Goal: Task Accomplishment & Management: Manage account settings

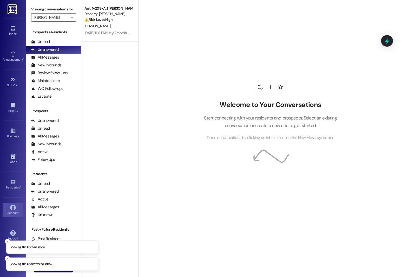
click at [9, 203] on link "Account" at bounding box center [13, 210] width 21 height 14
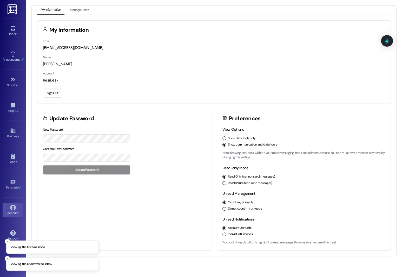
click at [48, 93] on button "Sign Out" at bounding box center [52, 92] width 19 height 9
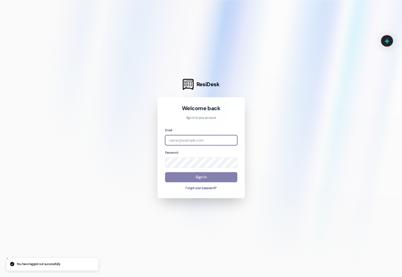
click at [179, 139] on input "email" at bounding box center [201, 140] width 72 height 10
type input "a"
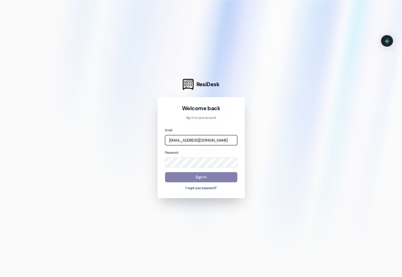
type input "[EMAIL_ADDRESS][DOMAIN_NAME]"
